Goal: Find contact information: Find contact information

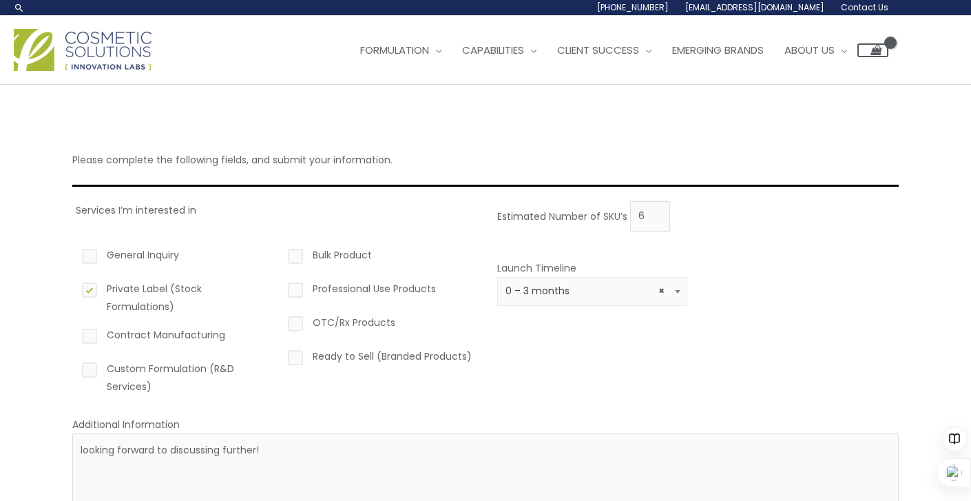
select select "2"
click at [819, 57] on span "About Us" at bounding box center [809, 50] width 50 height 14
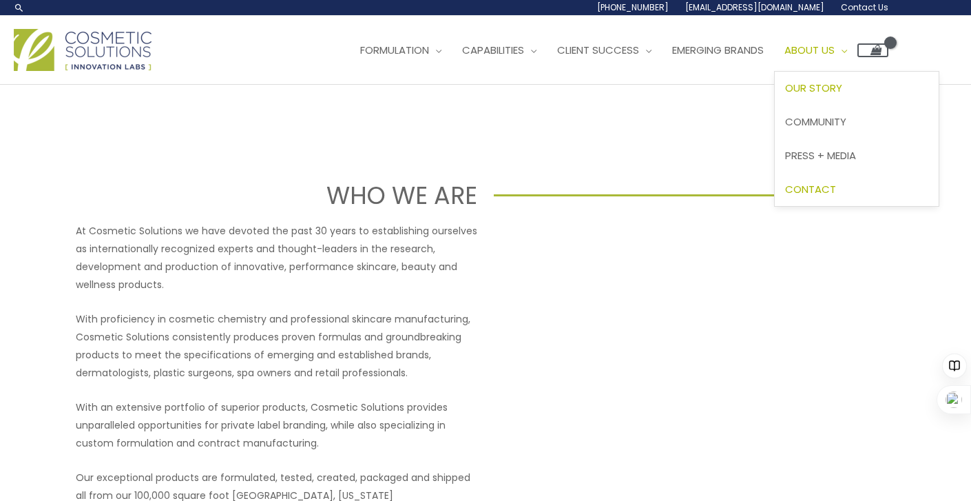
click at [826, 196] on span "Contact" at bounding box center [810, 189] width 51 height 14
